Goal: Task Accomplishment & Management: Use online tool/utility

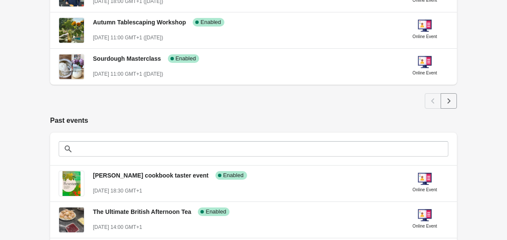
scroll to position [509, 0]
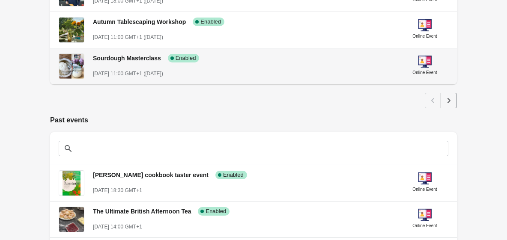
click at [139, 66] on div "Sourdough Masterclass Success Complete Enabled [DATE] 11:00 GMT+1 ([DATE])" at bounding box center [244, 62] width 302 height 31
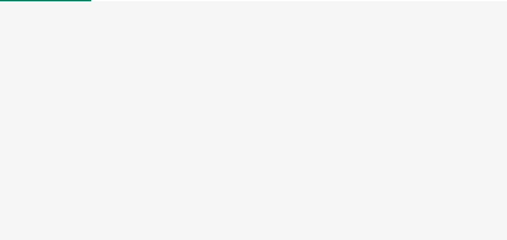
select select "US"
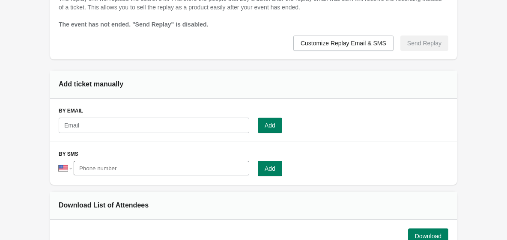
scroll to position [599, 0]
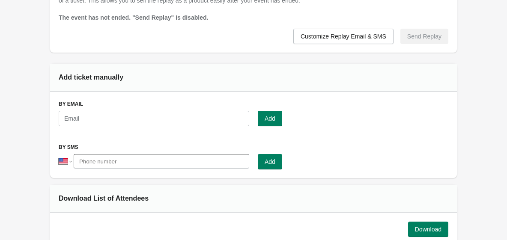
click at [132, 110] on div "Add" at bounding box center [249, 115] width 398 height 22
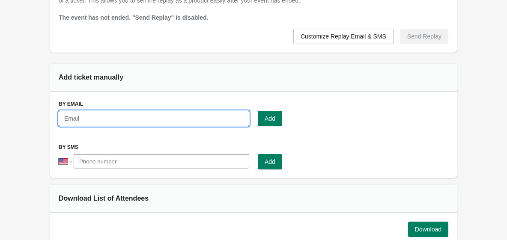
click at [131, 113] on input "text" at bounding box center [154, 118] width 191 height 15
paste input "[EMAIL_ADDRESS][DOMAIN_NAME]"
type input "[EMAIL_ADDRESS][DOMAIN_NAME]"
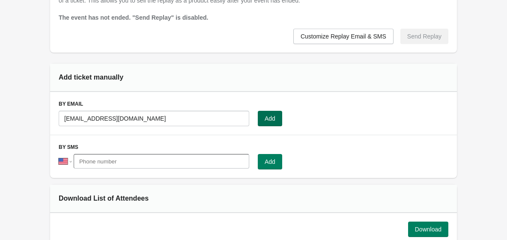
click at [272, 111] on button "Add" at bounding box center [270, 118] width 24 height 15
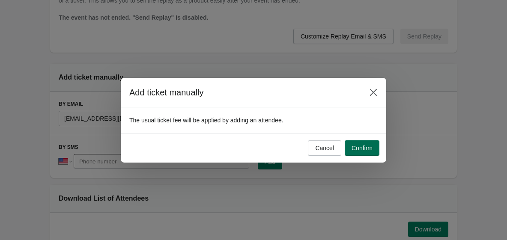
click at [367, 150] on span "Confirm" at bounding box center [362, 148] width 21 height 7
